Goal: Book appointment/travel/reservation

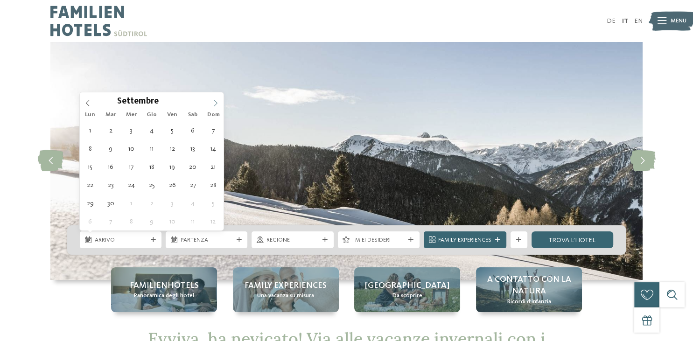
click at [213, 105] on icon at bounding box center [215, 103] width 7 height 7
type input "****"
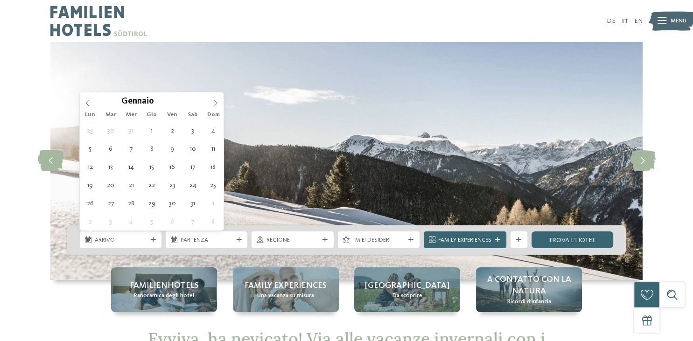
click at [213, 105] on icon at bounding box center [215, 103] width 7 height 7
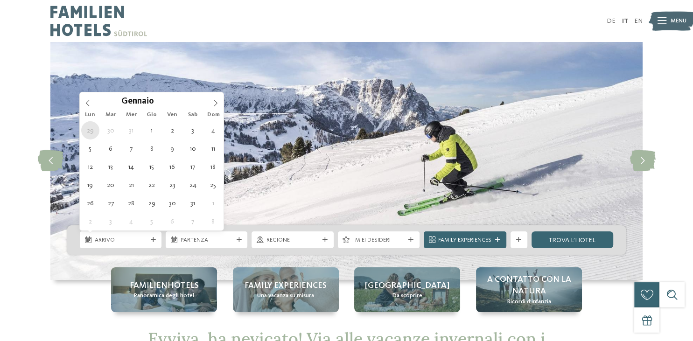
type div "[DATE]"
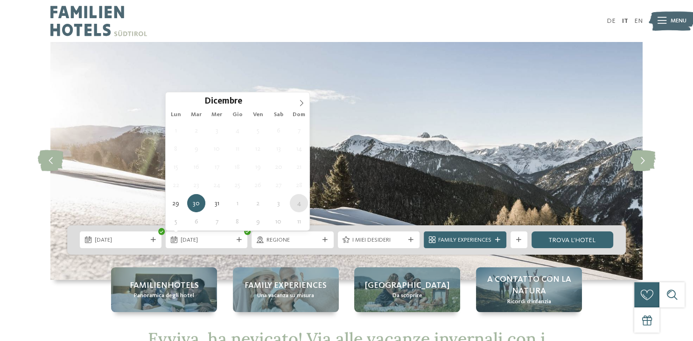
type div "[DATE]"
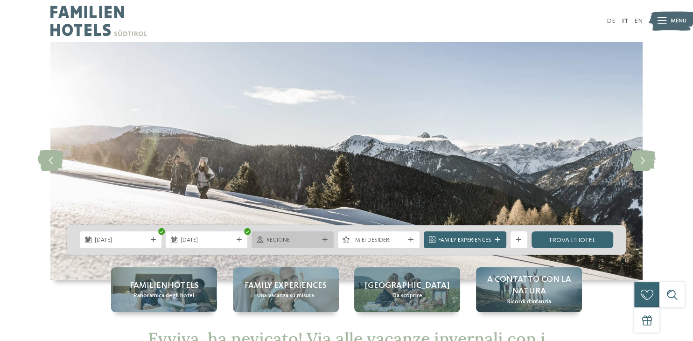
click at [300, 236] on div "Regione" at bounding box center [292, 240] width 56 height 9
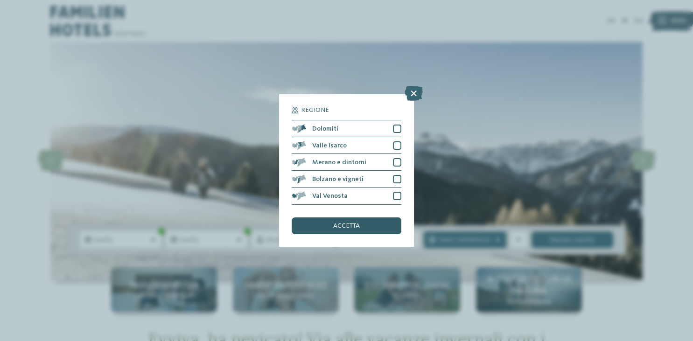
click at [352, 230] on div "accetta" at bounding box center [346, 225] width 109 height 17
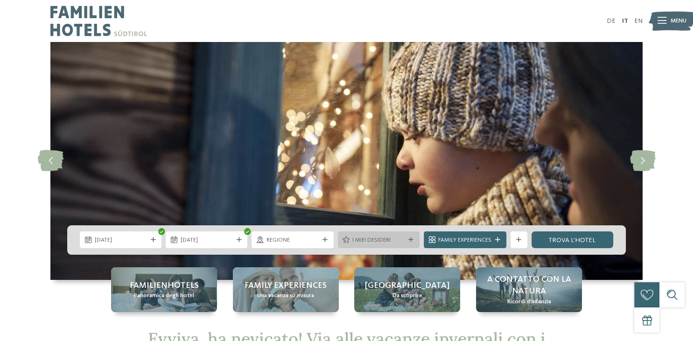
click at [370, 243] on span "I miei desideri" at bounding box center [378, 240] width 52 height 8
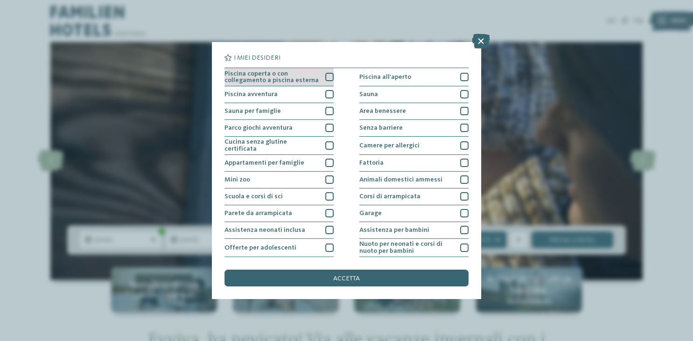
click at [326, 76] on div at bounding box center [329, 77] width 8 height 8
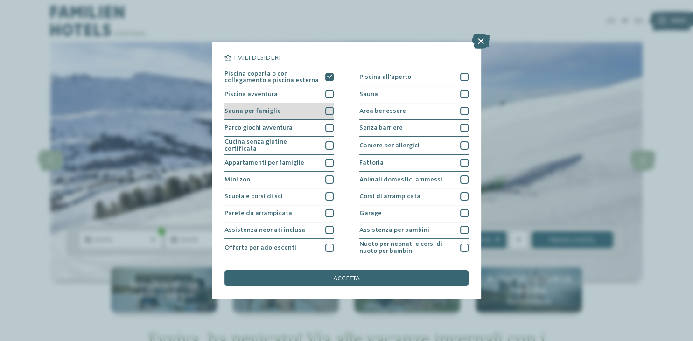
click at [330, 107] on div "Sauna per famiglie" at bounding box center [278, 111] width 109 height 17
click at [330, 132] on div "Parco giochi avventura" at bounding box center [278, 128] width 109 height 17
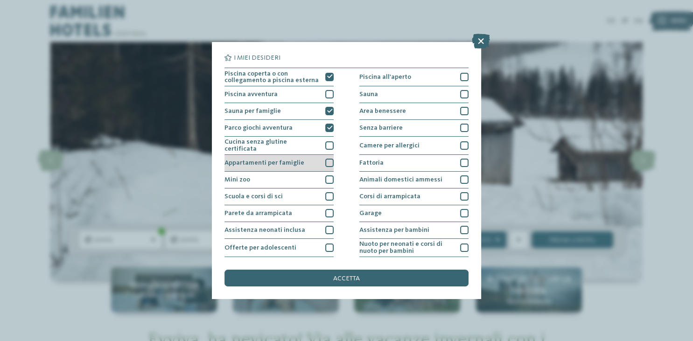
click at [331, 159] on div at bounding box center [329, 163] width 8 height 8
click at [329, 181] on div at bounding box center [329, 179] width 8 height 8
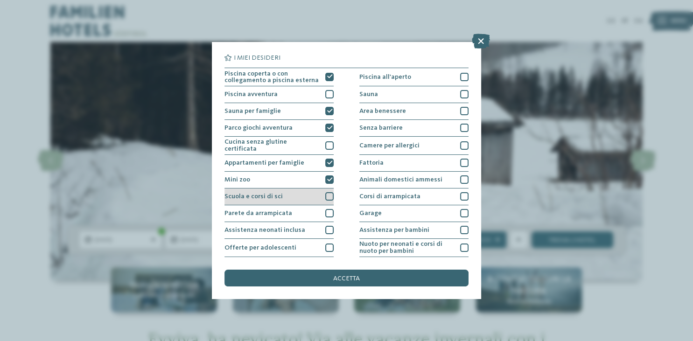
click at [329, 196] on div at bounding box center [329, 196] width 8 height 8
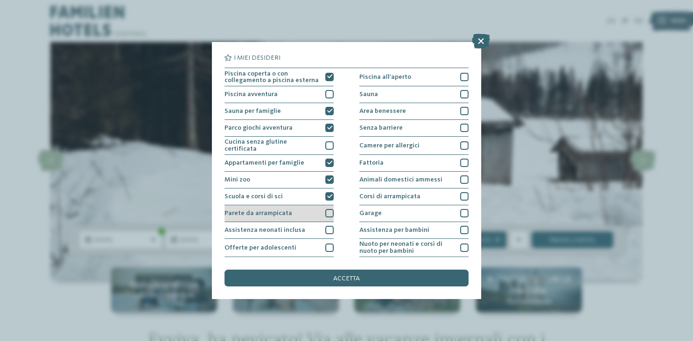
click at [329, 212] on div at bounding box center [329, 213] width 8 height 8
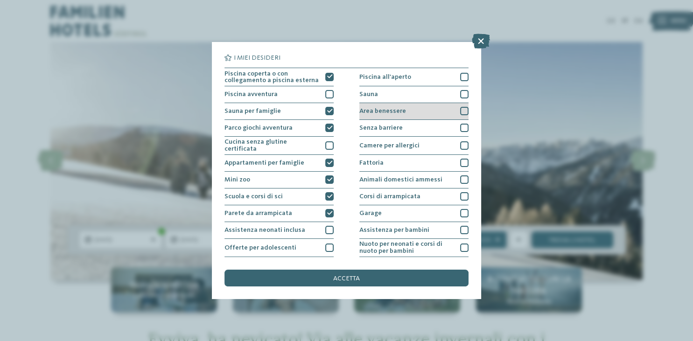
click at [445, 107] on div "Area benessere" at bounding box center [413, 111] width 109 height 17
click at [440, 125] on div "Senza barriere" at bounding box center [413, 128] width 109 height 17
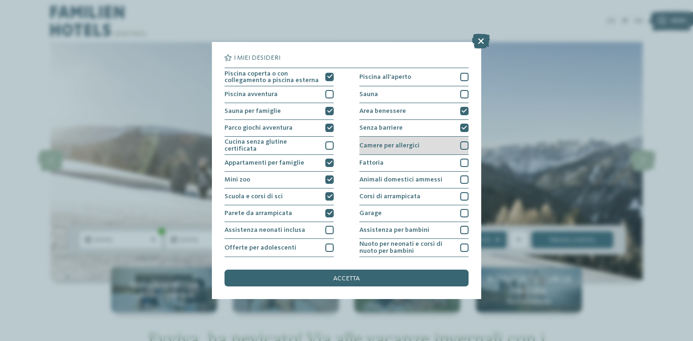
click at [435, 145] on div "Camere per allergici" at bounding box center [413, 146] width 109 height 18
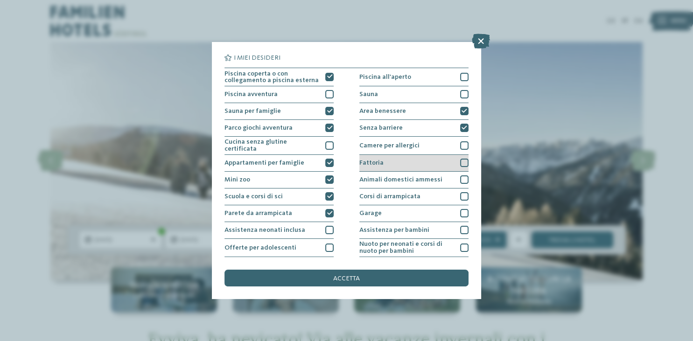
click at [432, 159] on div "Fattoria" at bounding box center [413, 163] width 109 height 17
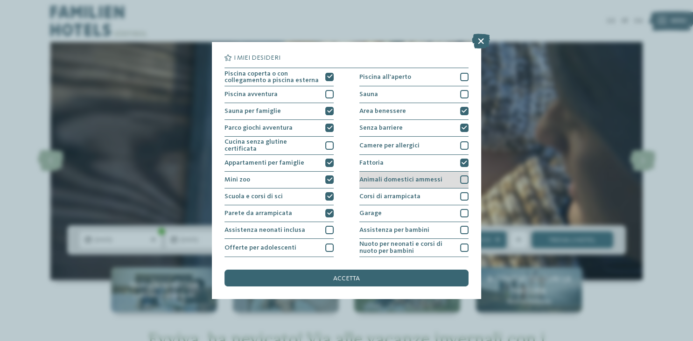
click at [432, 176] on span "Animali domestici ammessi" at bounding box center [400, 179] width 83 height 7
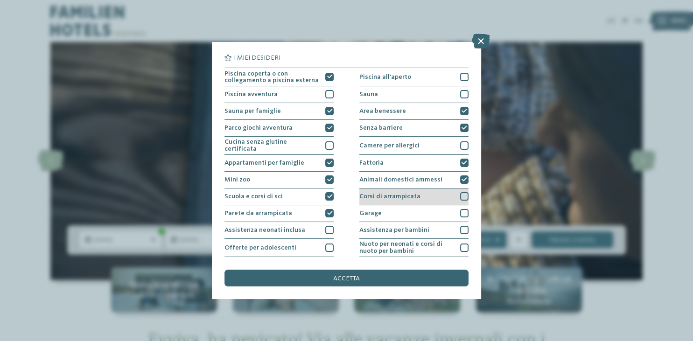
click at [430, 191] on div "Corsi di arrampicata" at bounding box center [413, 197] width 109 height 17
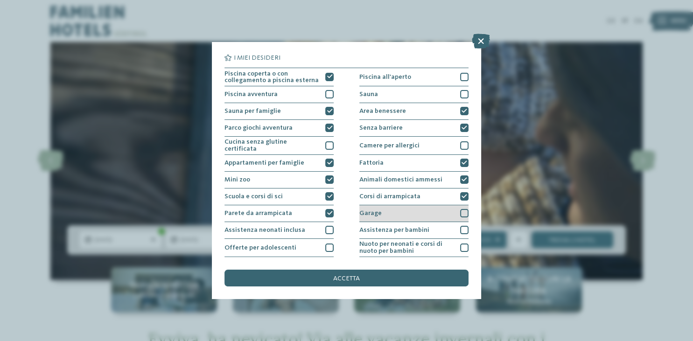
click at [427, 210] on div "Garage" at bounding box center [413, 213] width 109 height 17
click at [426, 227] on div "Assistenza per bambini" at bounding box center [413, 230] width 109 height 17
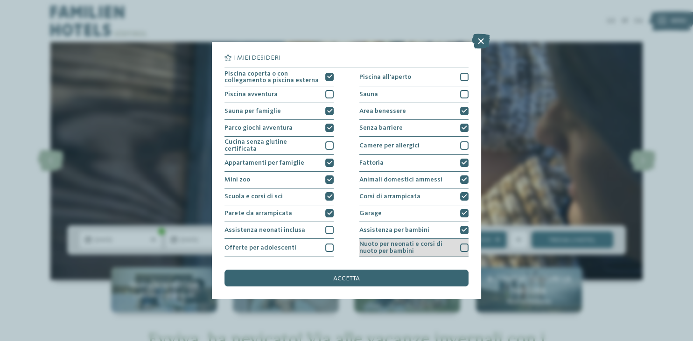
click at [423, 249] on span "Nuoto per neonati e corsi di nuoto per bambini" at bounding box center [406, 248] width 95 height 14
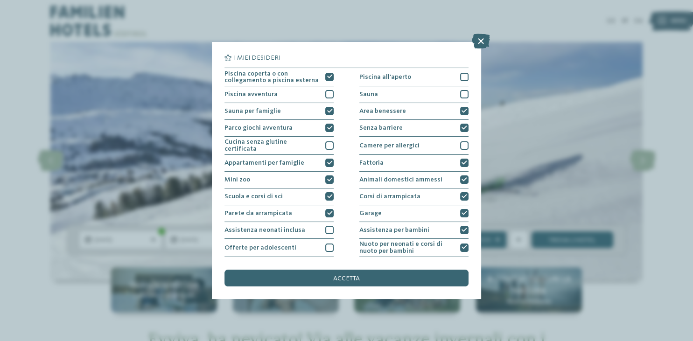
scroll to position [100, 0]
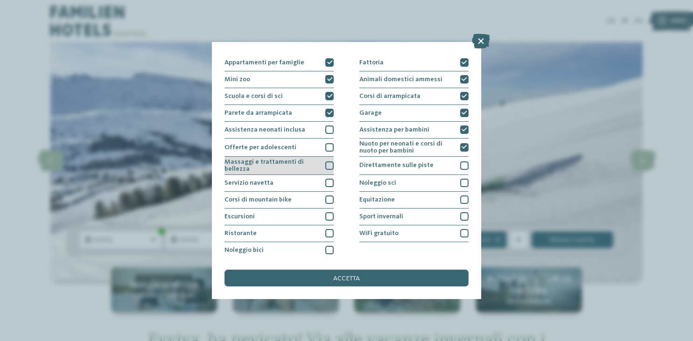
click at [298, 163] on span "Massaggi e trattamenti di bellezza" at bounding box center [271, 166] width 95 height 14
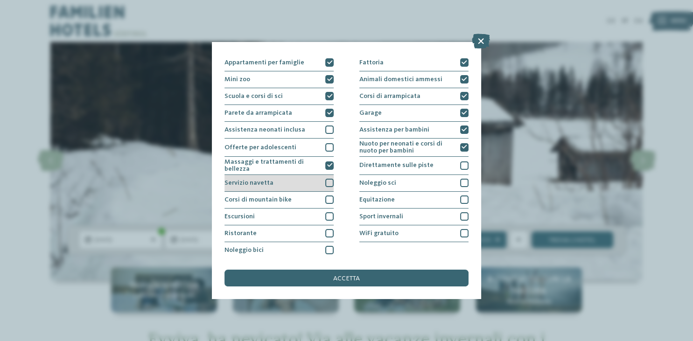
click at [297, 185] on div "Servizio navetta" at bounding box center [278, 183] width 109 height 17
click at [296, 196] on div "Corsi di mountain bike" at bounding box center [278, 200] width 109 height 17
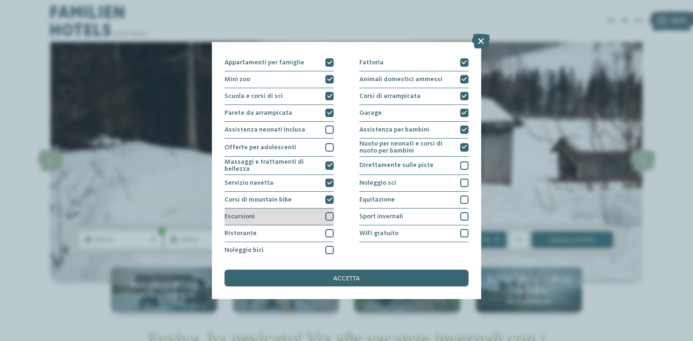
click at [294, 210] on div "Escursioni" at bounding box center [278, 217] width 109 height 17
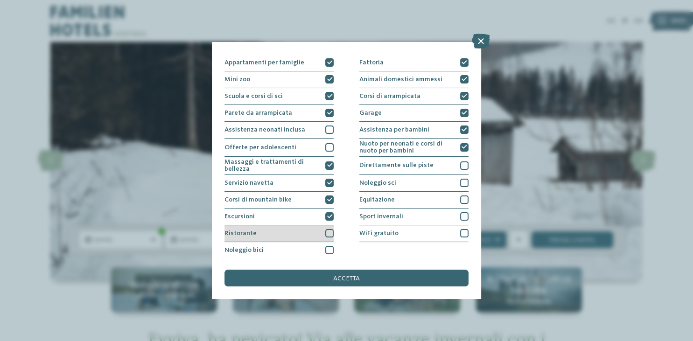
click at [293, 228] on div "Ristorante" at bounding box center [278, 233] width 109 height 17
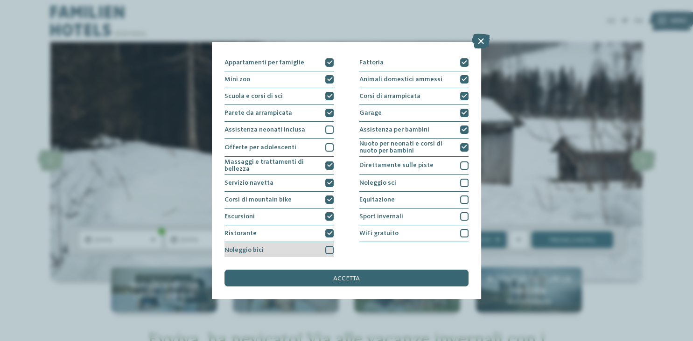
click at [298, 245] on div "Noleggio bici" at bounding box center [278, 250] width 109 height 17
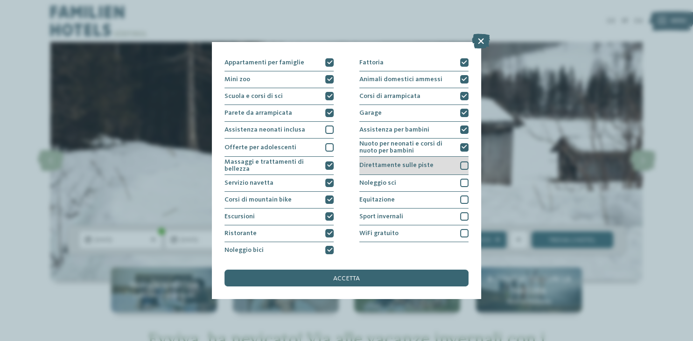
click at [398, 165] on span "Direttamente sulle piste" at bounding box center [396, 165] width 74 height 7
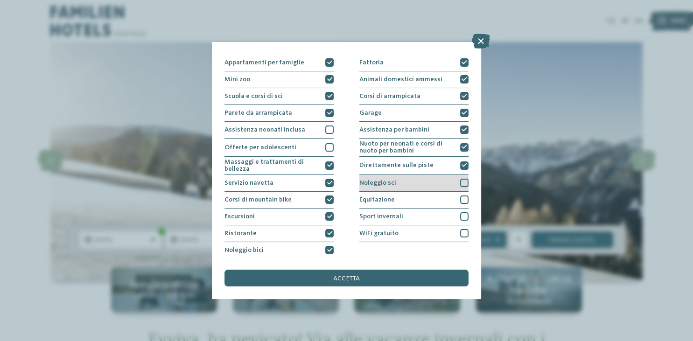
click at [398, 178] on div "Noleggio sci" at bounding box center [413, 183] width 109 height 17
click at [399, 193] on div "Equitazione" at bounding box center [413, 200] width 109 height 17
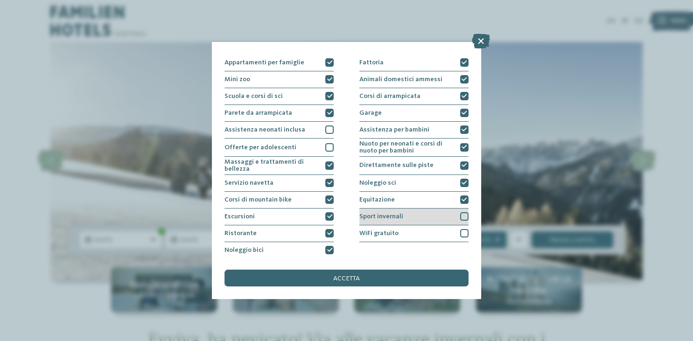
click at [404, 213] on div "Sport invernali" at bounding box center [413, 217] width 109 height 17
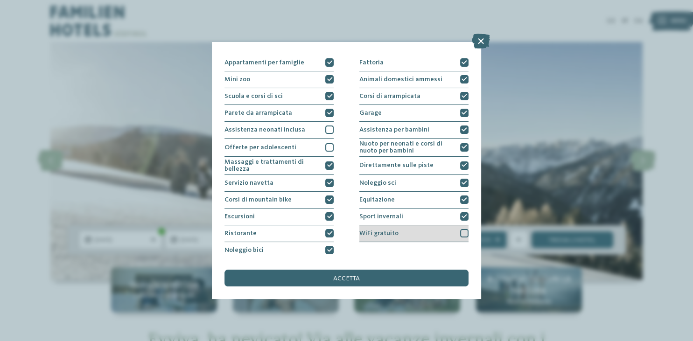
click at [410, 231] on div "WiFi gratuito" at bounding box center [413, 233] width 109 height 17
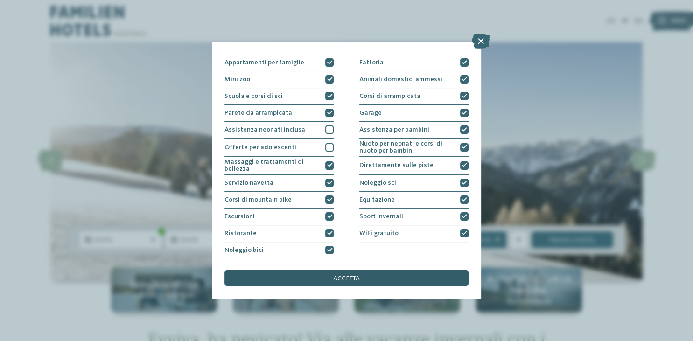
click at [406, 277] on div "accetta" at bounding box center [346, 278] width 244 height 17
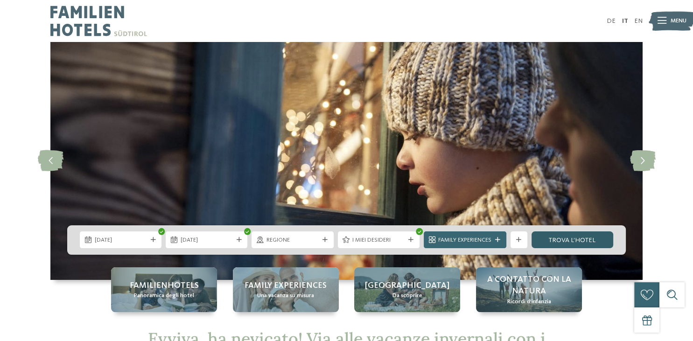
click at [563, 243] on link "trova l’hotel" at bounding box center [573, 239] width 82 height 17
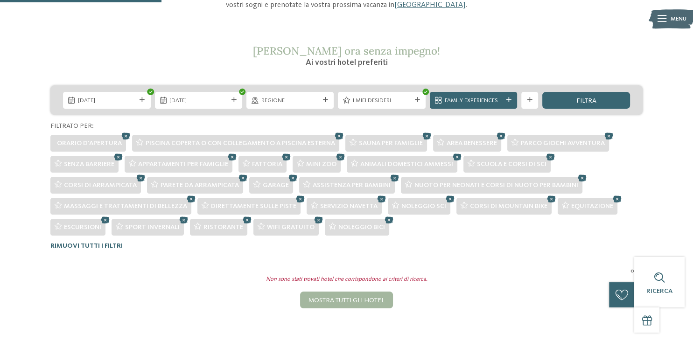
scroll to position [155, 0]
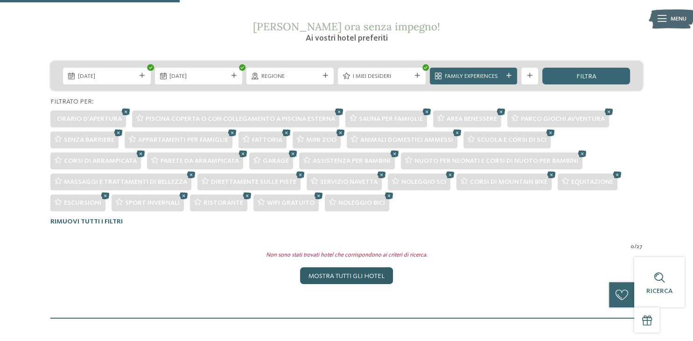
click at [319, 269] on div "Mostra tutti gli hotel" at bounding box center [346, 275] width 93 height 17
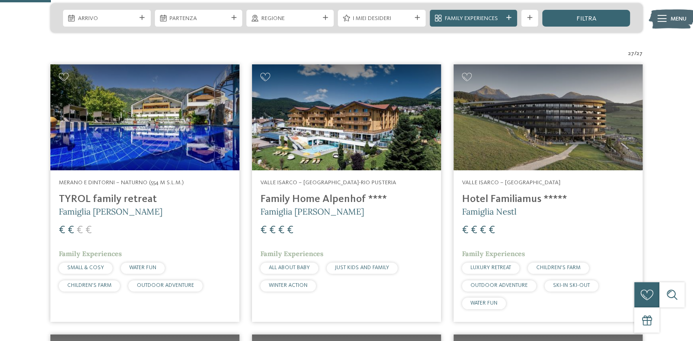
scroll to position [219, 0]
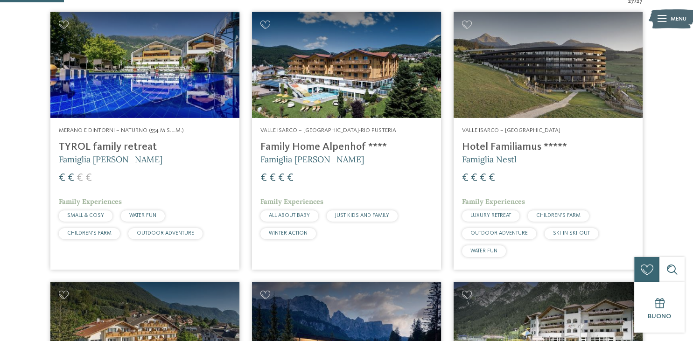
scroll to position [269, 0]
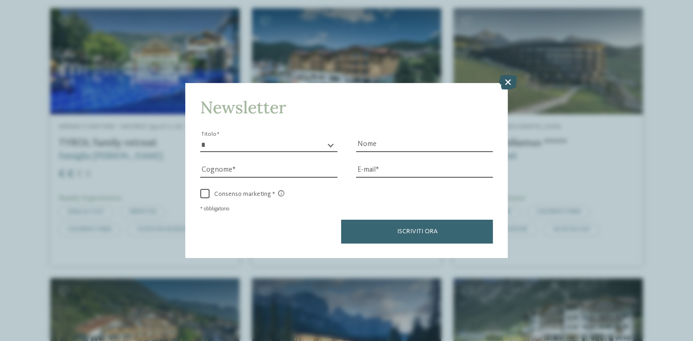
click at [509, 87] on icon at bounding box center [507, 82] width 18 height 15
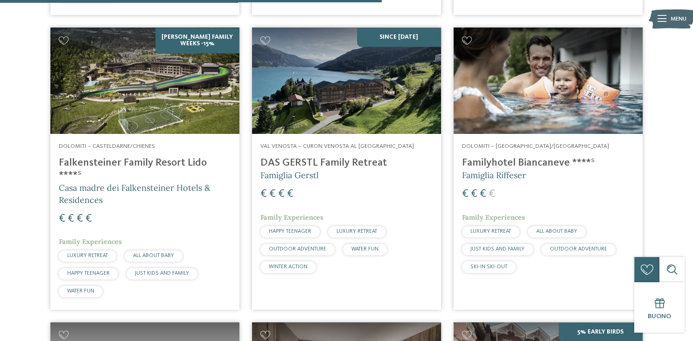
scroll to position [1599, 0]
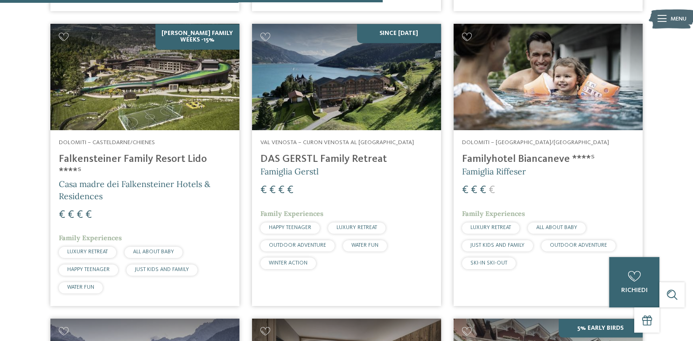
click at [524, 165] on h4 "Familyhotel Biancaneve ****ˢ" at bounding box center [548, 159] width 172 height 13
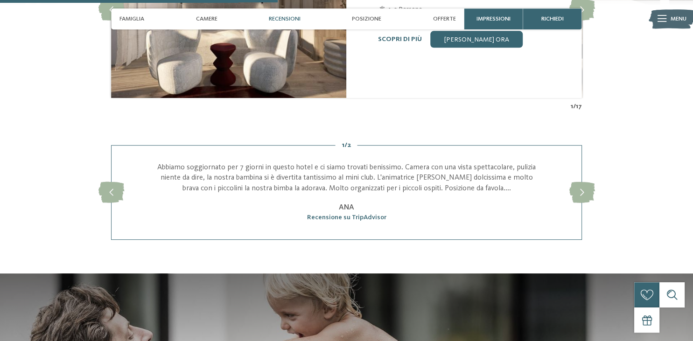
scroll to position [961, 0]
